Goal: Participate in discussion

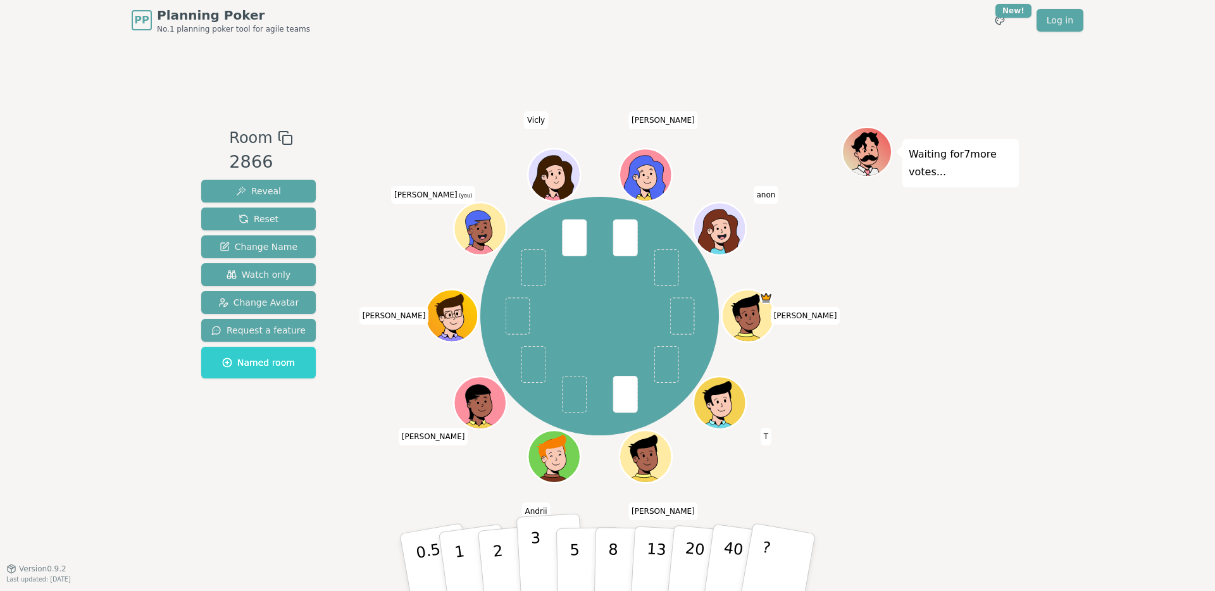
click at [536, 537] on p "3" at bounding box center [537, 563] width 14 height 69
click at [543, 537] on button "3" at bounding box center [550, 562] width 69 height 99
click at [235, 445] on div "Room 2866 Reveal Reset Change Name Watch only Change Avatar Request a feature N…" at bounding box center [258, 305] width 125 height 356
click at [549, 537] on button "3" at bounding box center [550, 562] width 69 height 99
click at [371, 479] on div "[PERSON_NAME] T [PERSON_NAME] Andrii [PERSON_NAME] [PERSON_NAME] (you) Vicly [P…" at bounding box center [599, 315] width 484 height 333
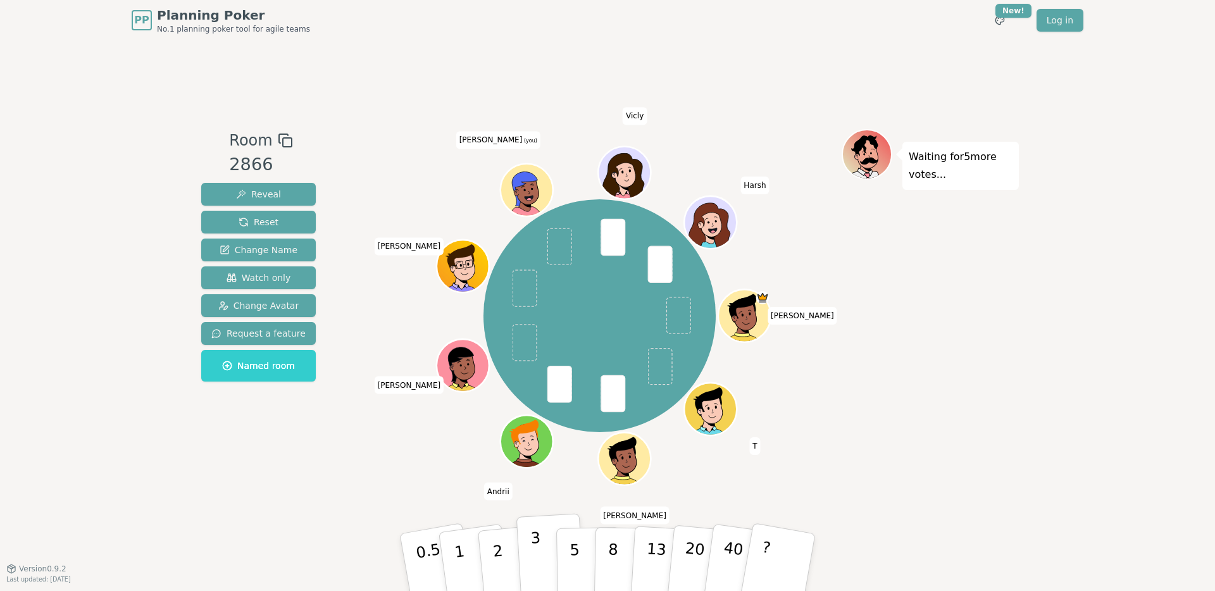
click at [543, 537] on button "3" at bounding box center [550, 562] width 69 height 99
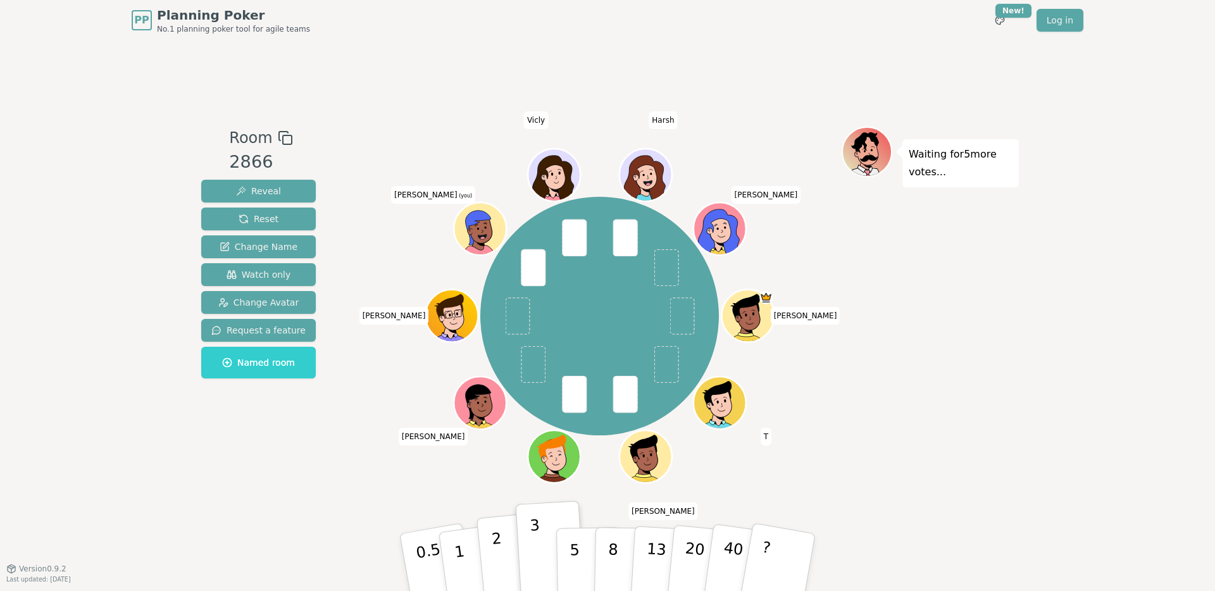
click at [506, 537] on button "2" at bounding box center [512, 562] width 72 height 101
click at [281, 497] on div "Room 2866 Reveal Reset Change Name Watch only Change Avatar Request a feature N…" at bounding box center [607, 304] width 822 height 528
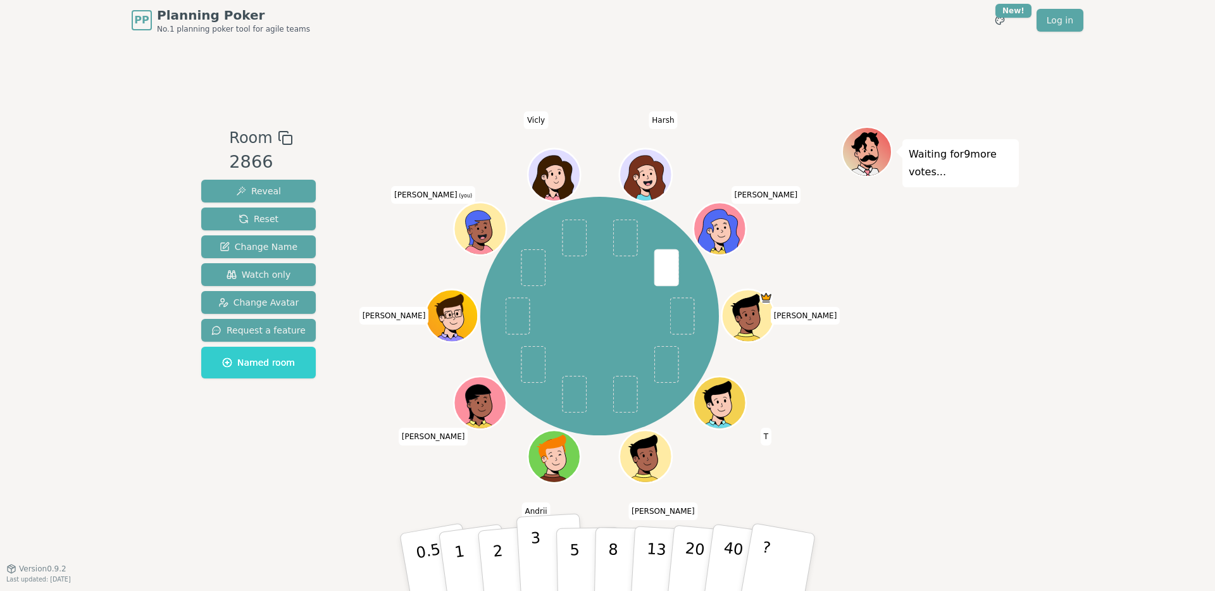
click at [528, 537] on button "3" at bounding box center [550, 562] width 69 height 99
click at [536, 537] on p "3" at bounding box center [537, 563] width 14 height 69
